Goal: Navigation & Orientation: Find specific page/section

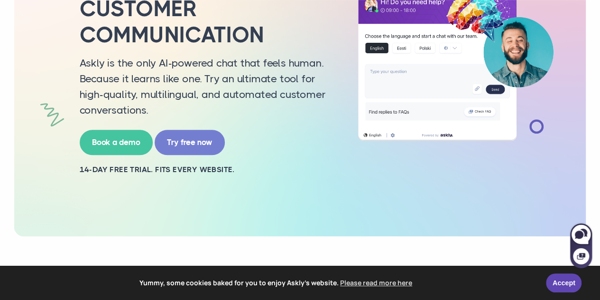
scroll to position [190, 0]
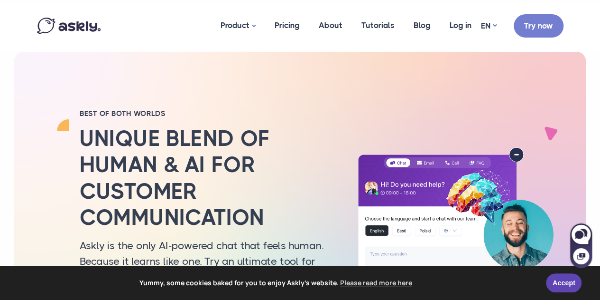
click at [94, 25] on img at bounding box center [69, 26] width 64 height 16
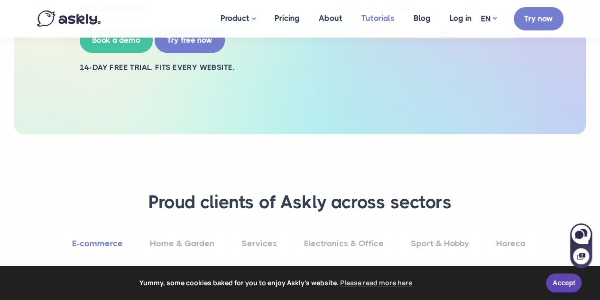
scroll to position [285, 0]
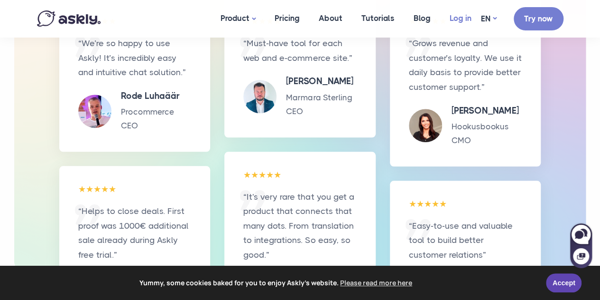
scroll to position [1876, 0]
